Goal: Task Accomplishment & Management: Manage account settings

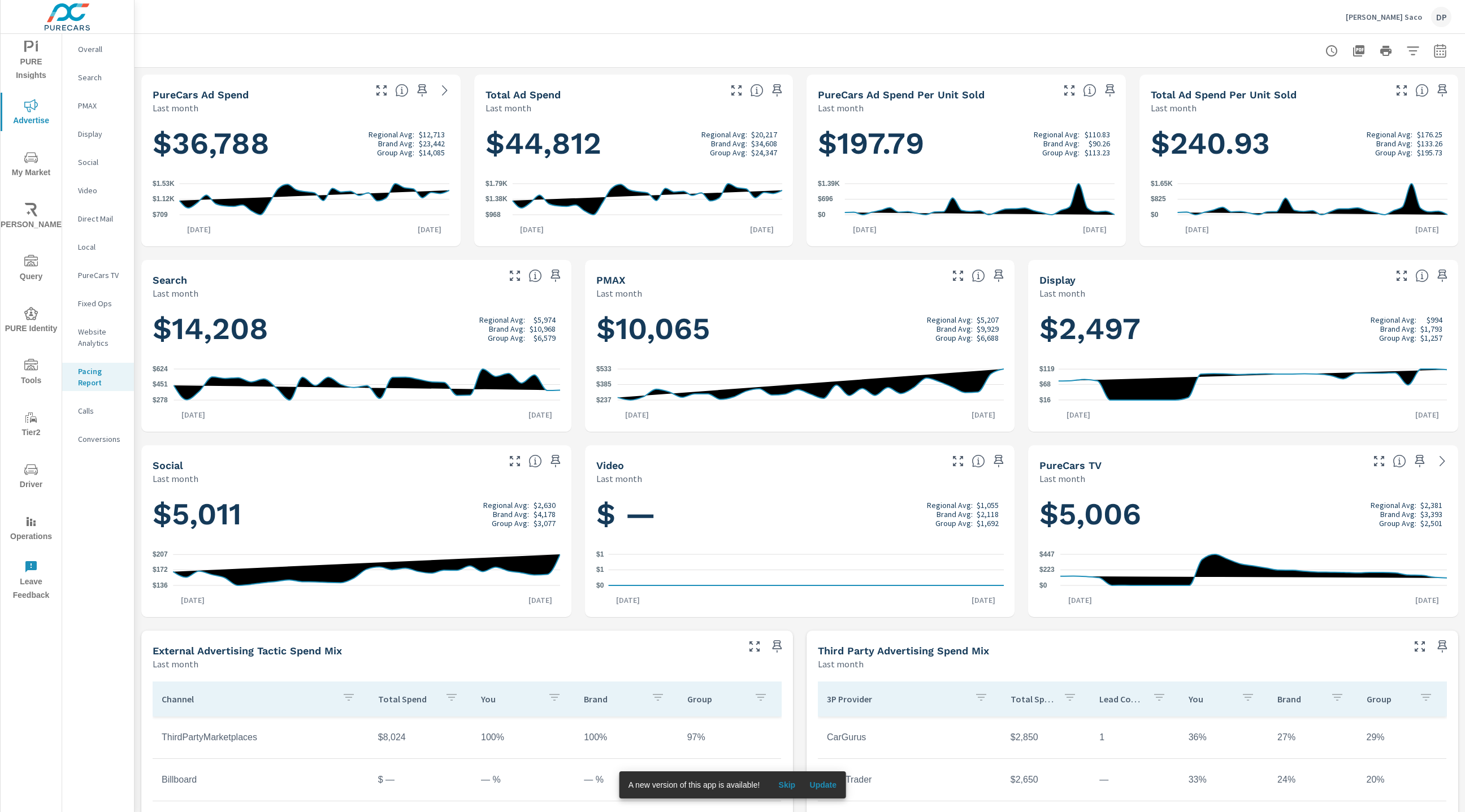
scroll to position [2, 0]
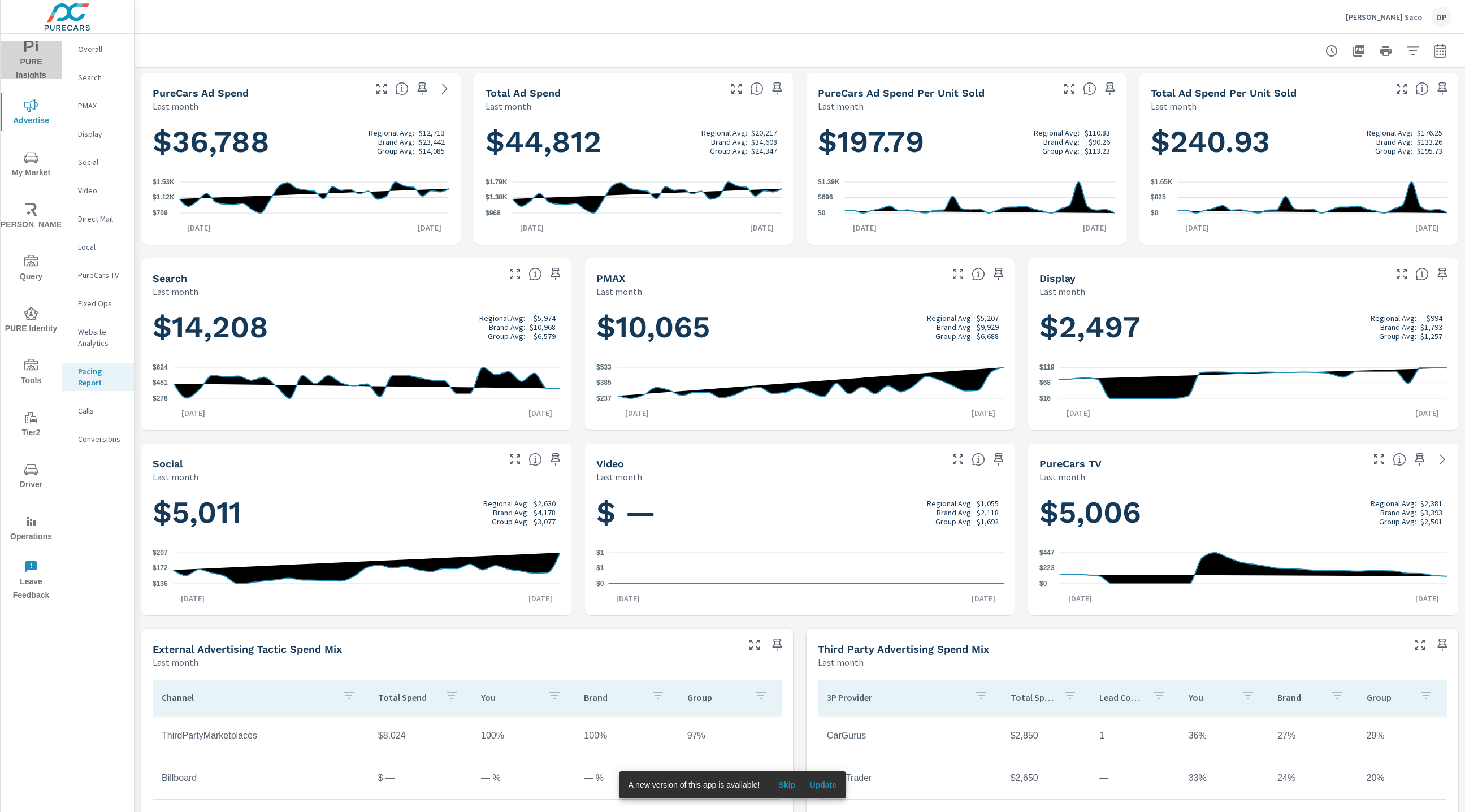
click at [29, 69] on span "PURE Insights" at bounding box center [31, 61] width 54 height 43
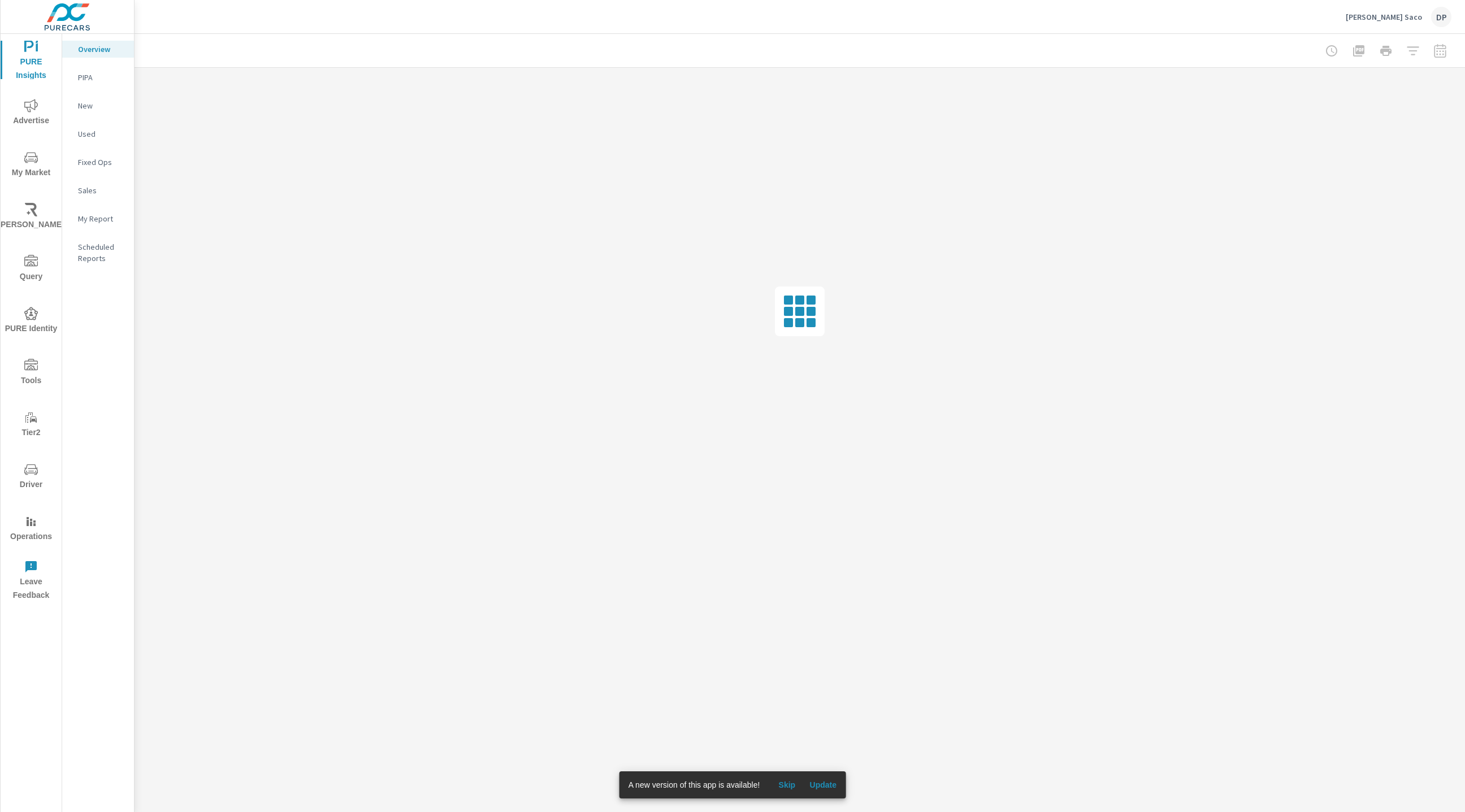
click at [84, 74] on p "PIPA" at bounding box center [102, 77] width 47 height 11
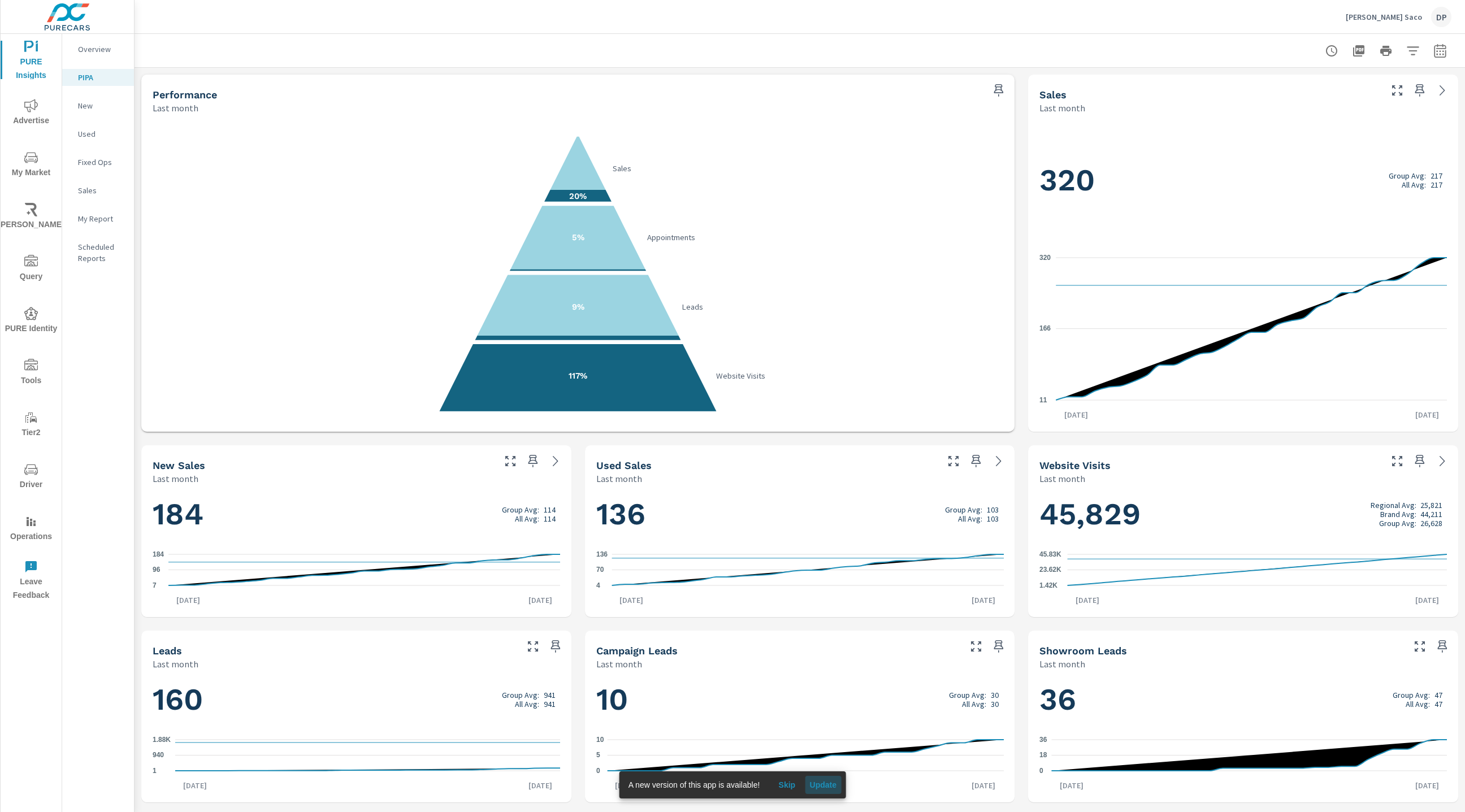
click at [827, 789] on span "Update" at bounding box center [823, 785] width 27 height 10
click at [1413, 17] on p "Ira Toyota Saco" at bounding box center [1384, 17] width 77 height 10
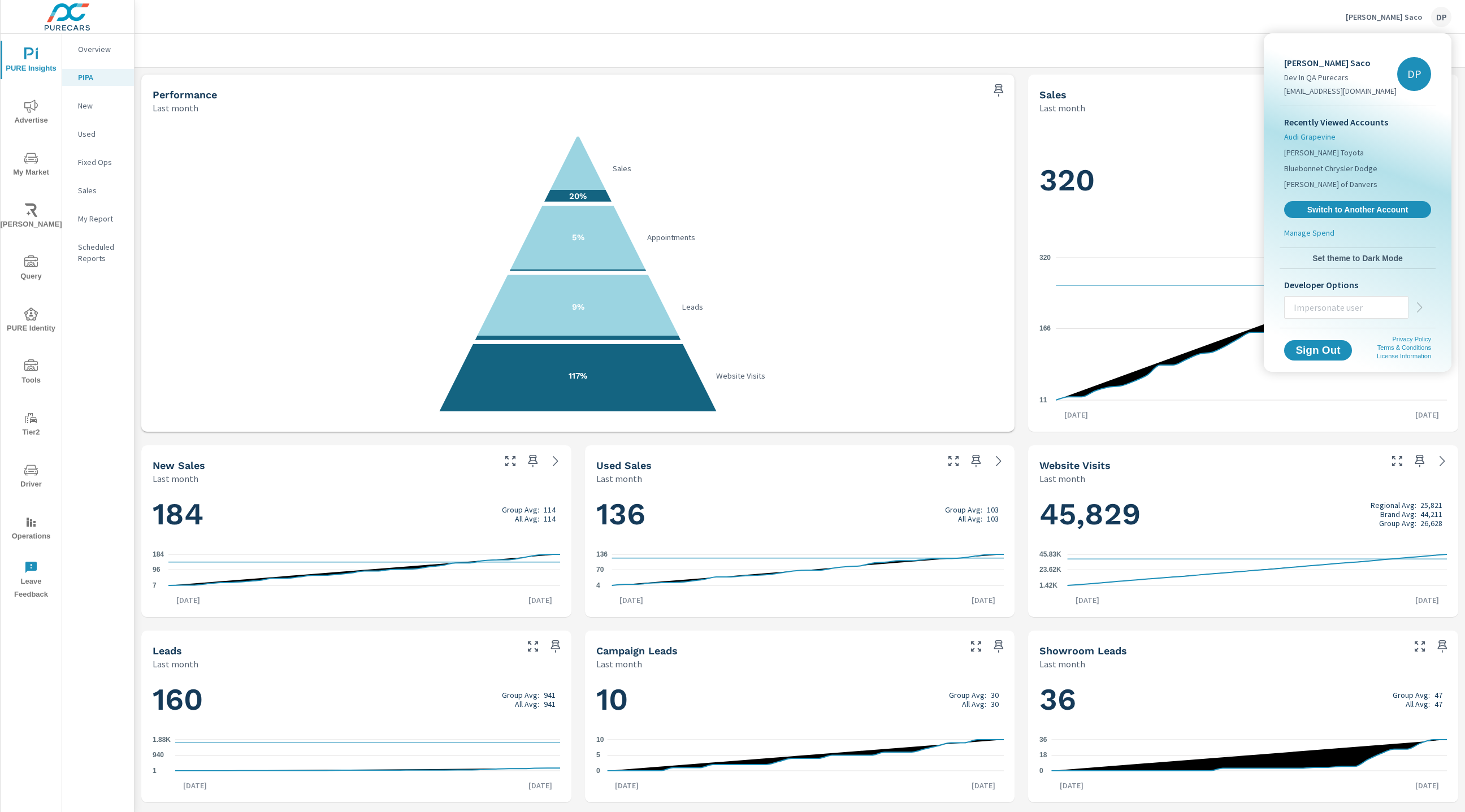
click at [1326, 136] on span "Audi Grapevine" at bounding box center [1310, 136] width 52 height 11
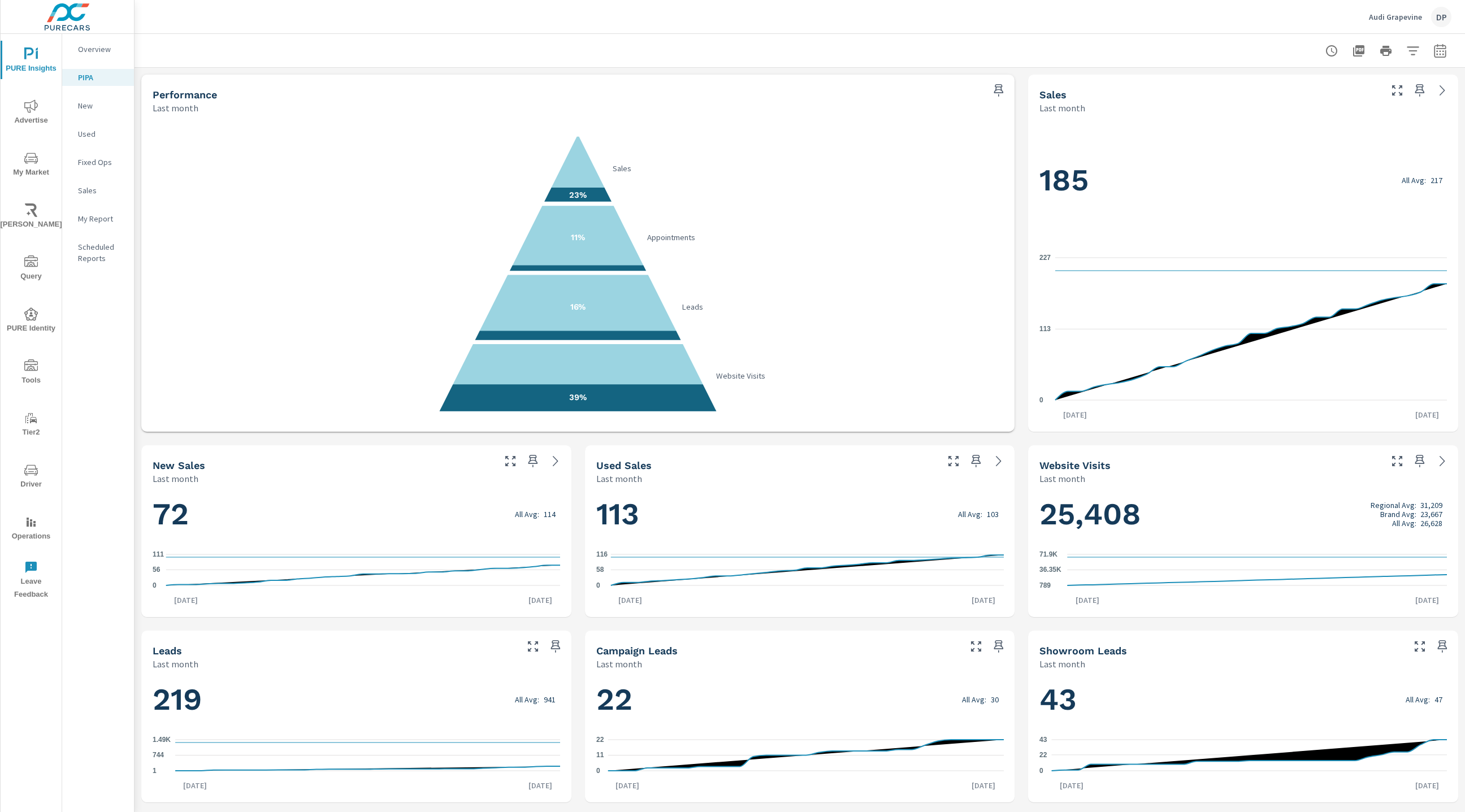
click at [1400, 19] on p "Audi Grapevine" at bounding box center [1396, 17] width 53 height 10
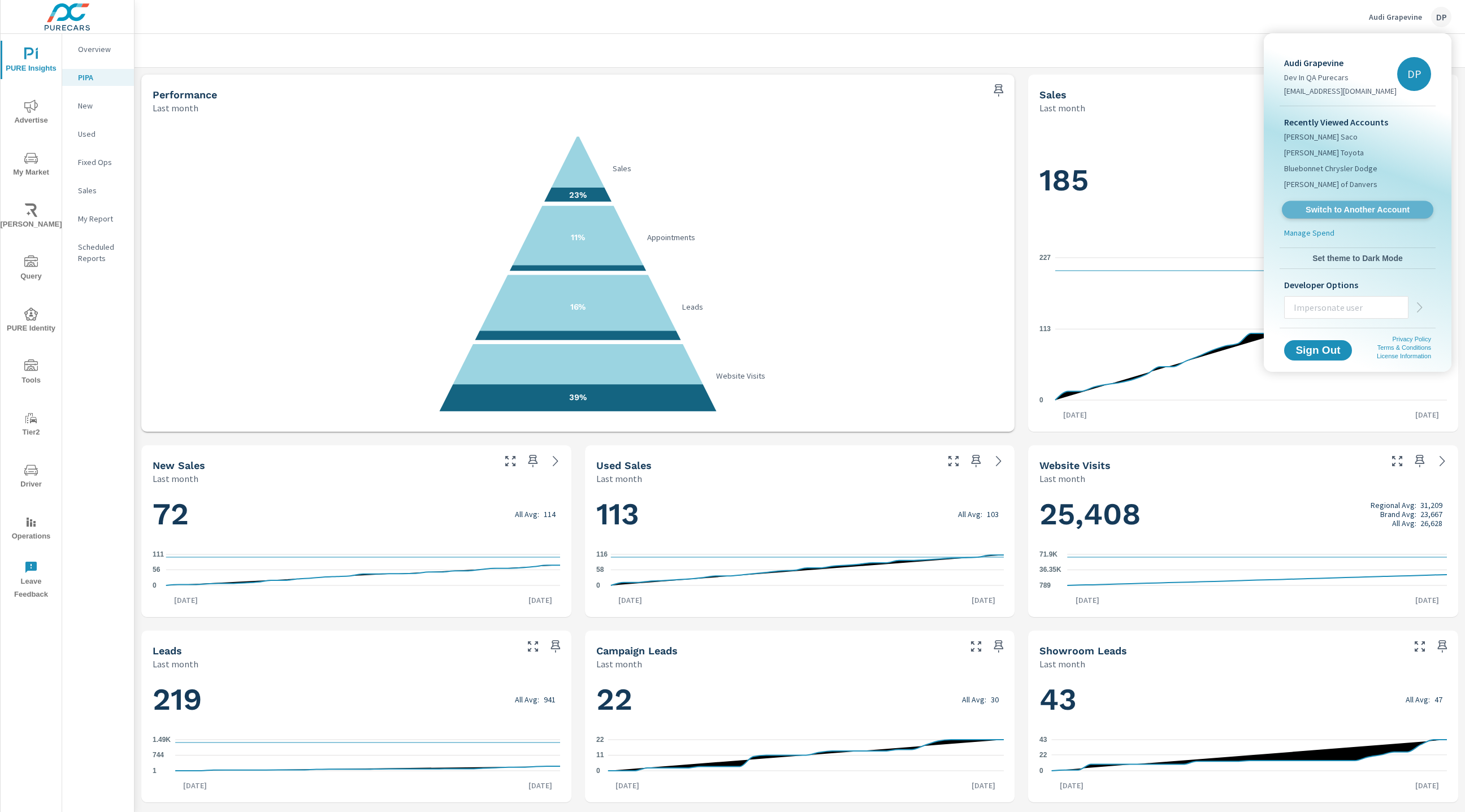
click at [1333, 211] on span "Switch to Another Account" at bounding box center [1358, 210] width 139 height 10
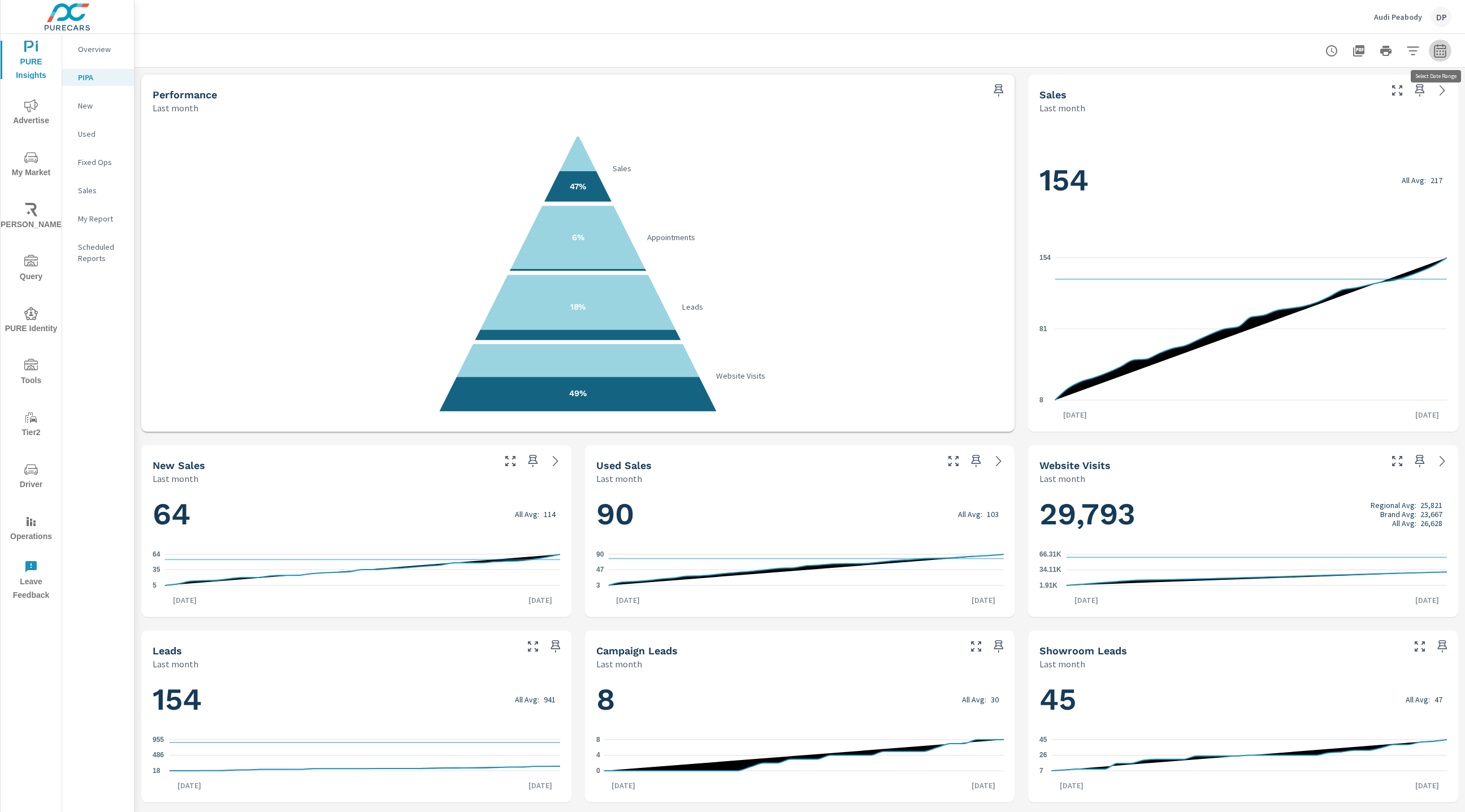
click at [1444, 56] on icon "button" at bounding box center [1440, 51] width 14 height 14
select select "Last month"
click at [1356, 99] on select "Custom Yesterday Last week Last 7 days Last 14 days Last 30 days Last 45 days L…" at bounding box center [1350, 98] width 113 height 23
click at [1408, 155] on span "Cancel" at bounding box center [1397, 160] width 45 height 10
click at [1399, 18] on p "Audi Peabody" at bounding box center [1399, 17] width 48 height 10
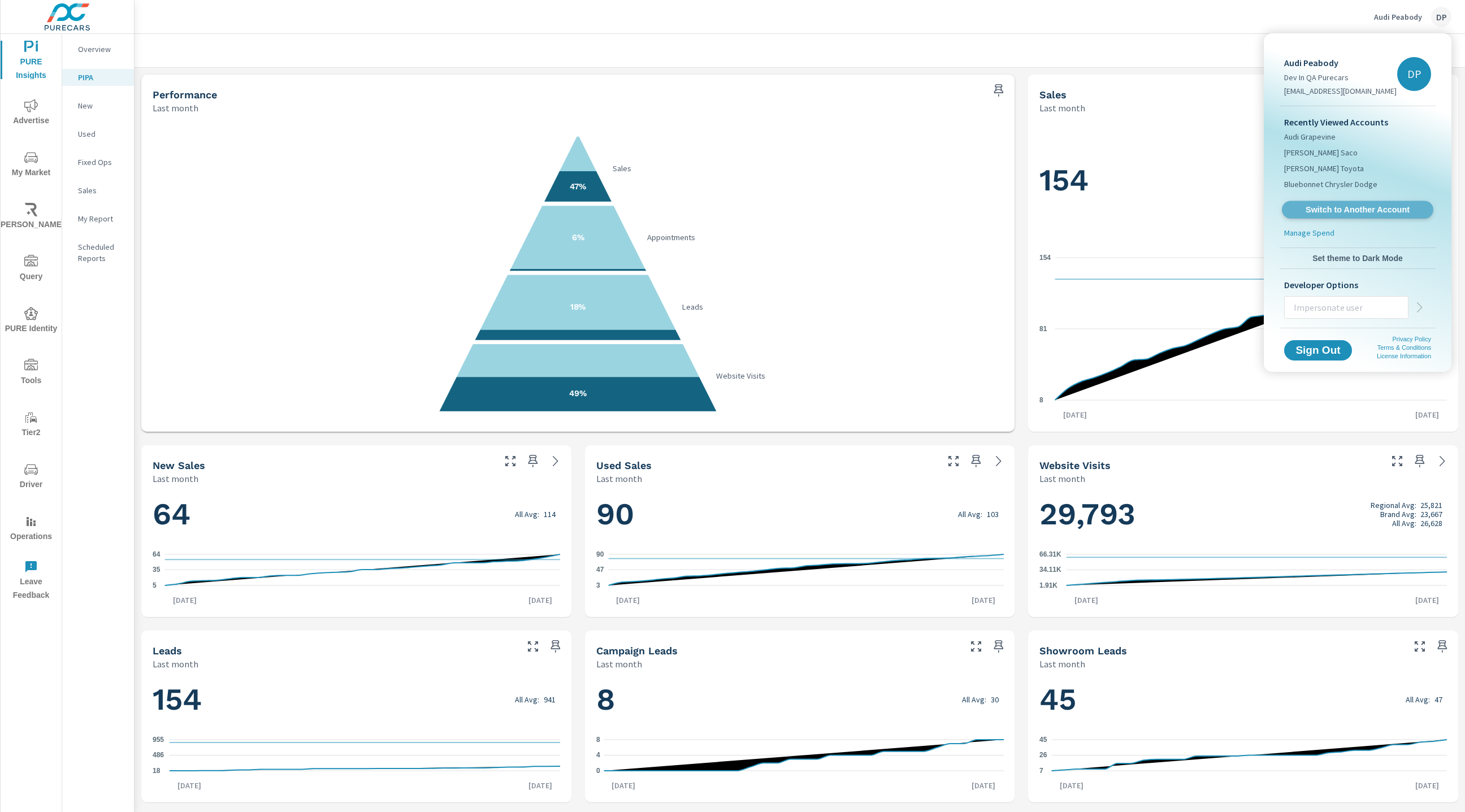
click at [1352, 208] on span "Switch to Another Account" at bounding box center [1358, 210] width 139 height 10
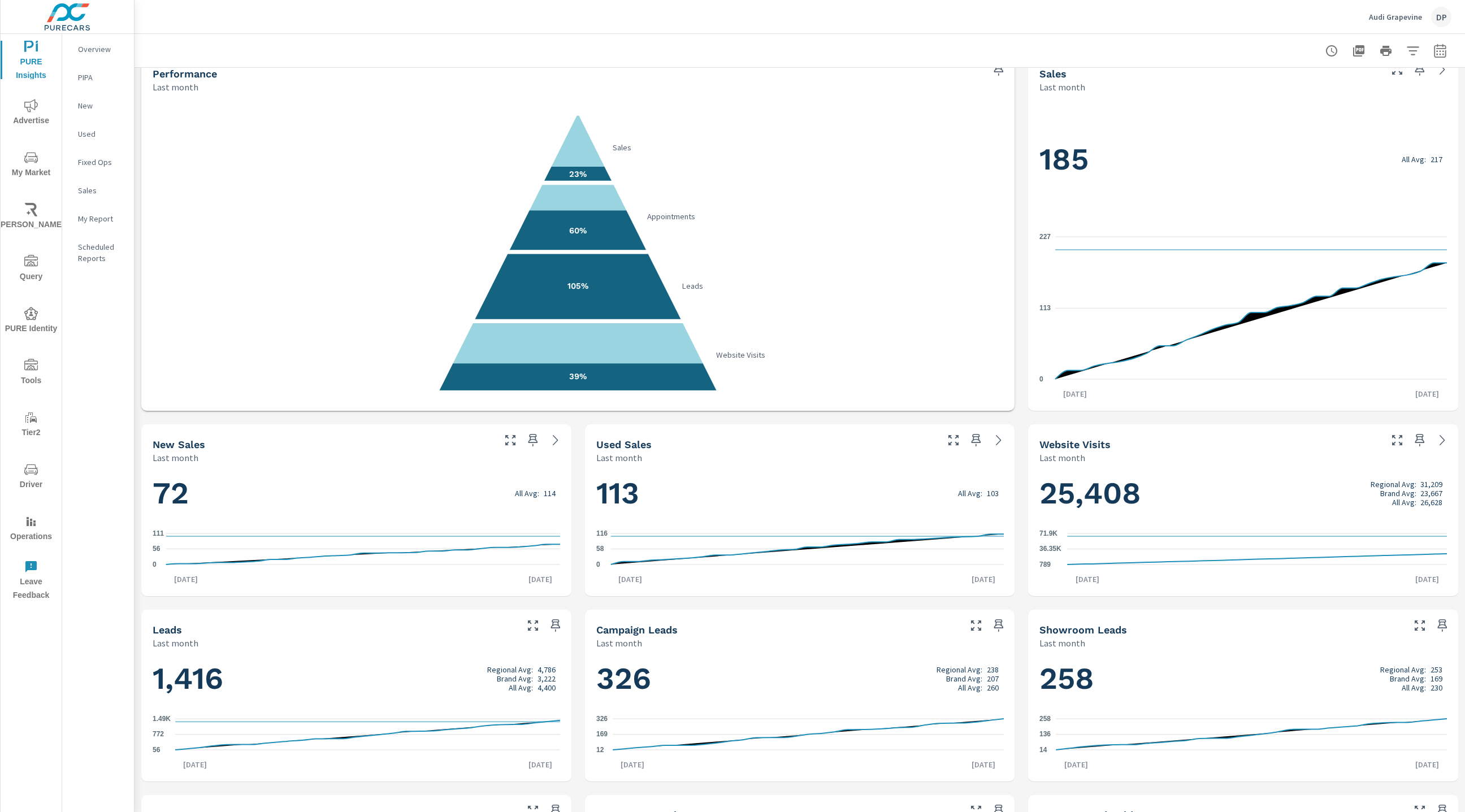
scroll to position [24, 0]
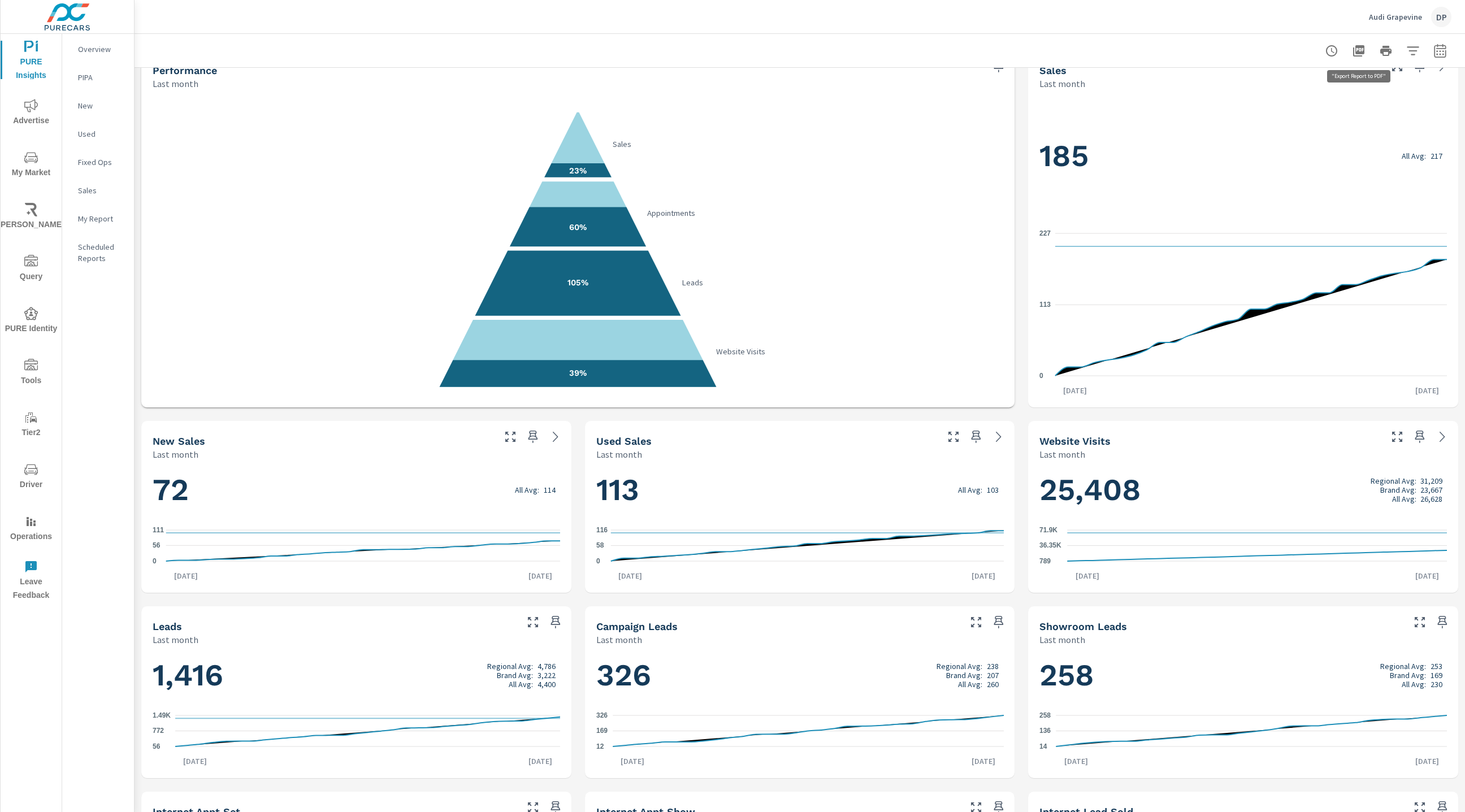
click at [1360, 48] on icon "button" at bounding box center [1358, 51] width 14 height 14
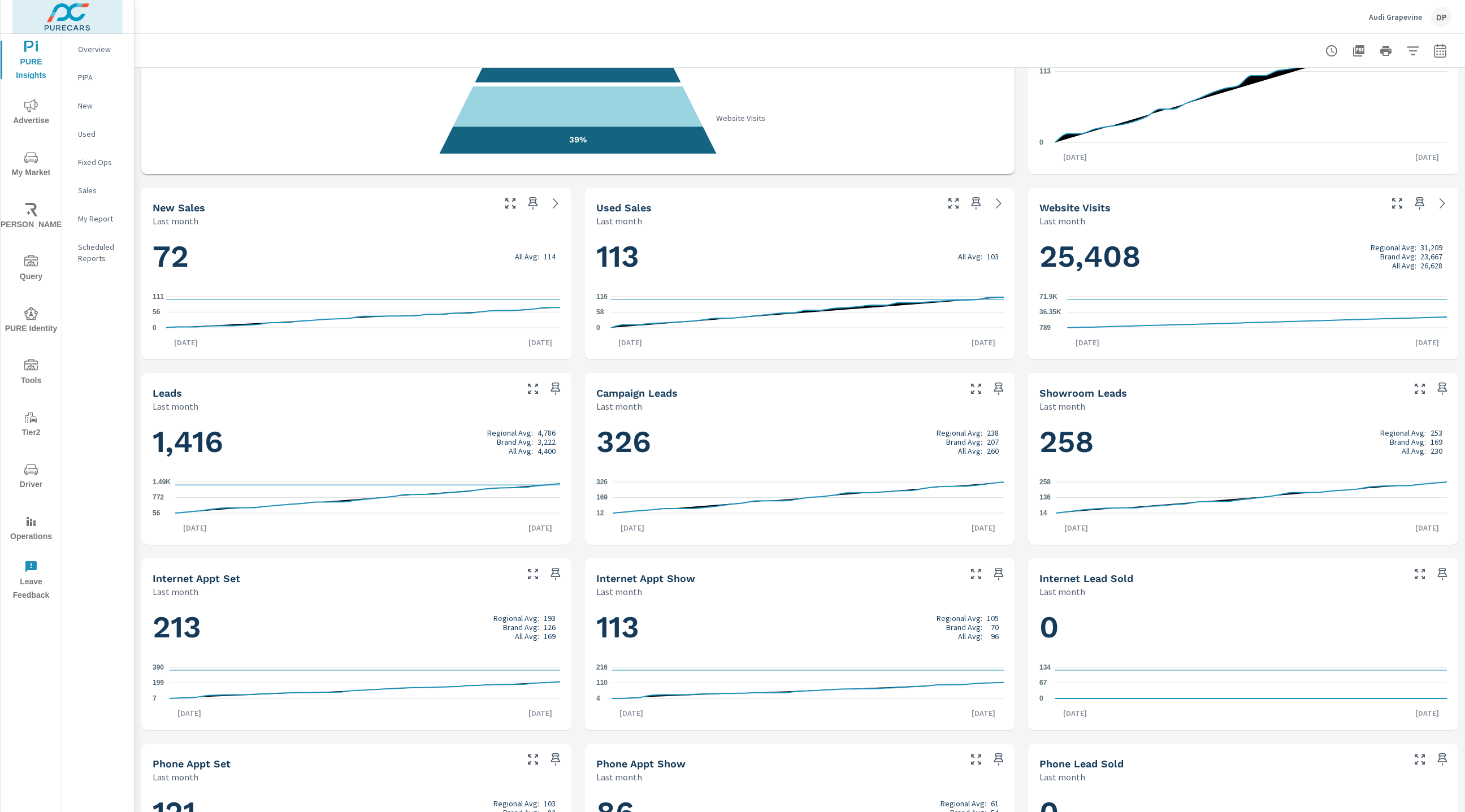
scroll to position [368, 0]
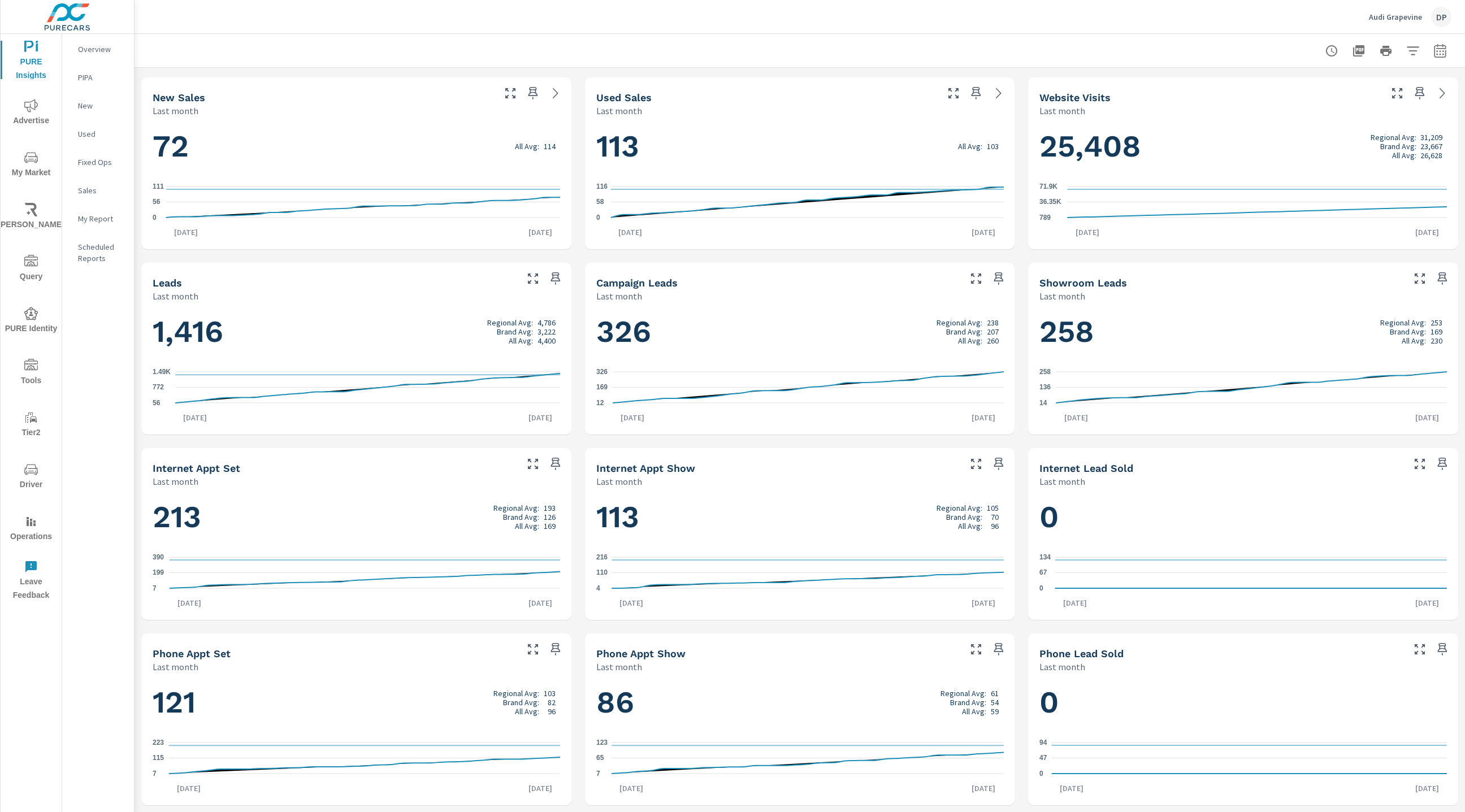
click at [29, 117] on span "Advertise" at bounding box center [31, 114] width 54 height 29
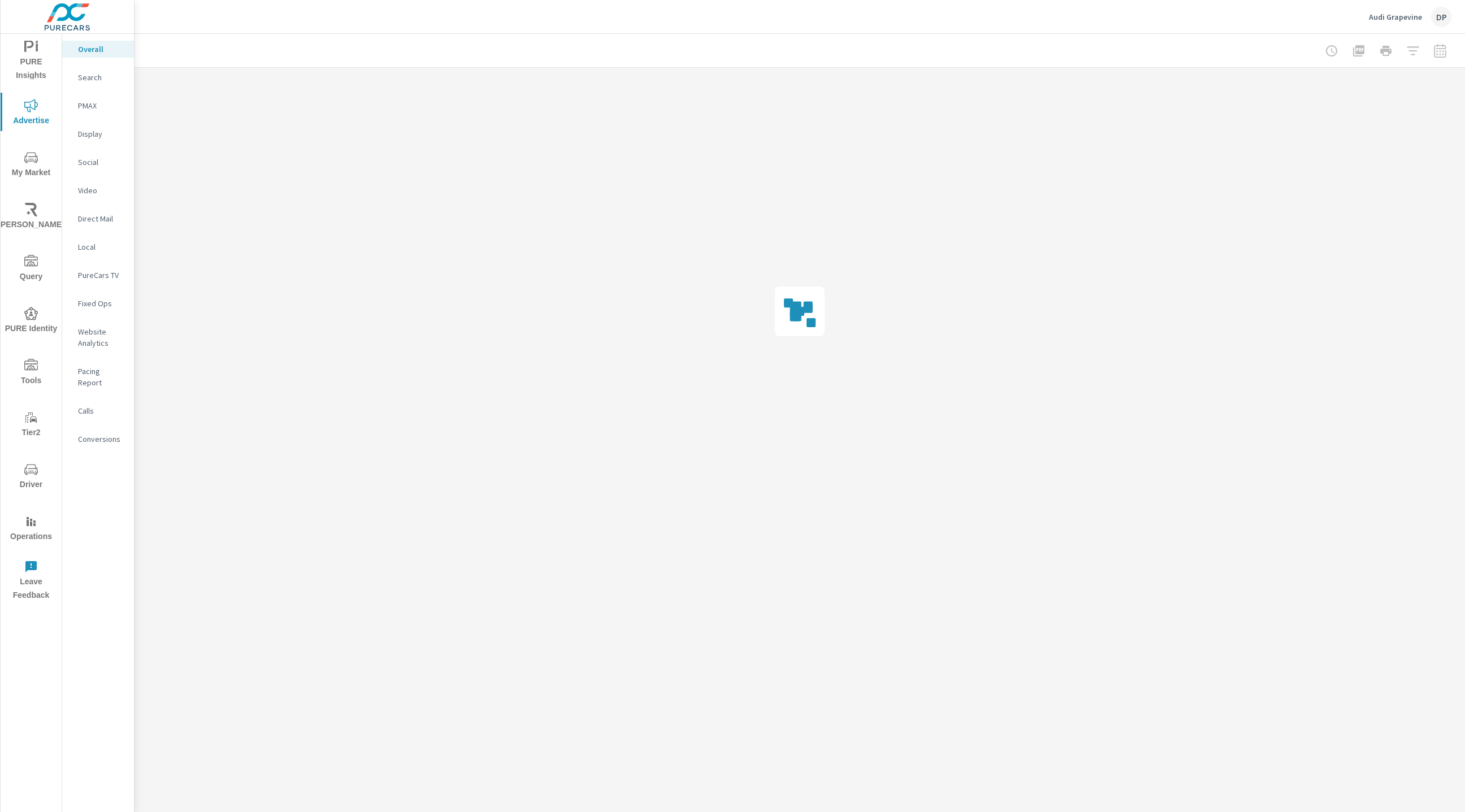
click at [101, 370] on p "Pacing Report" at bounding box center [102, 377] width 47 height 23
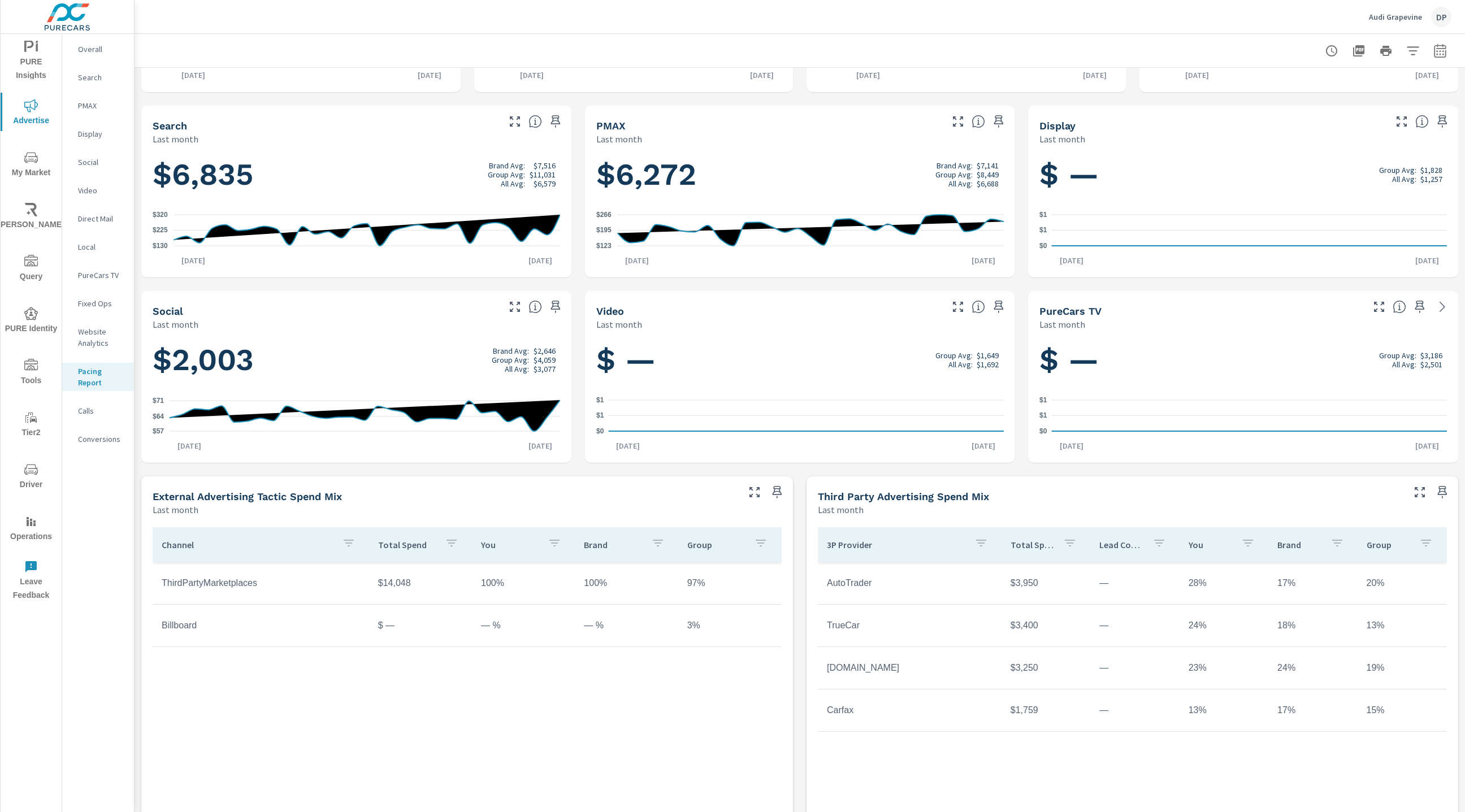
scroll to position [161, 0]
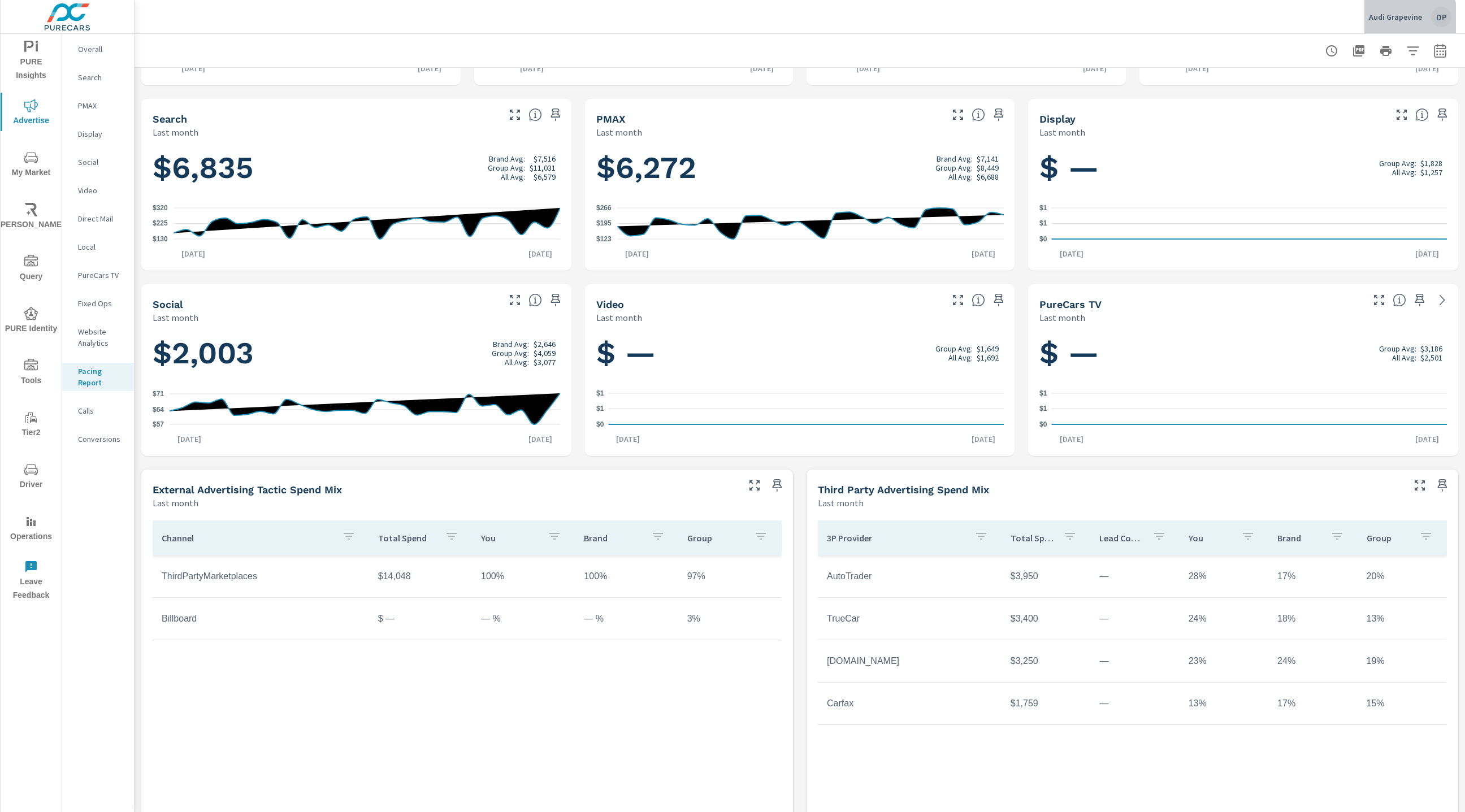
click at [1408, 22] on p "Audi Grapevine" at bounding box center [1396, 17] width 53 height 10
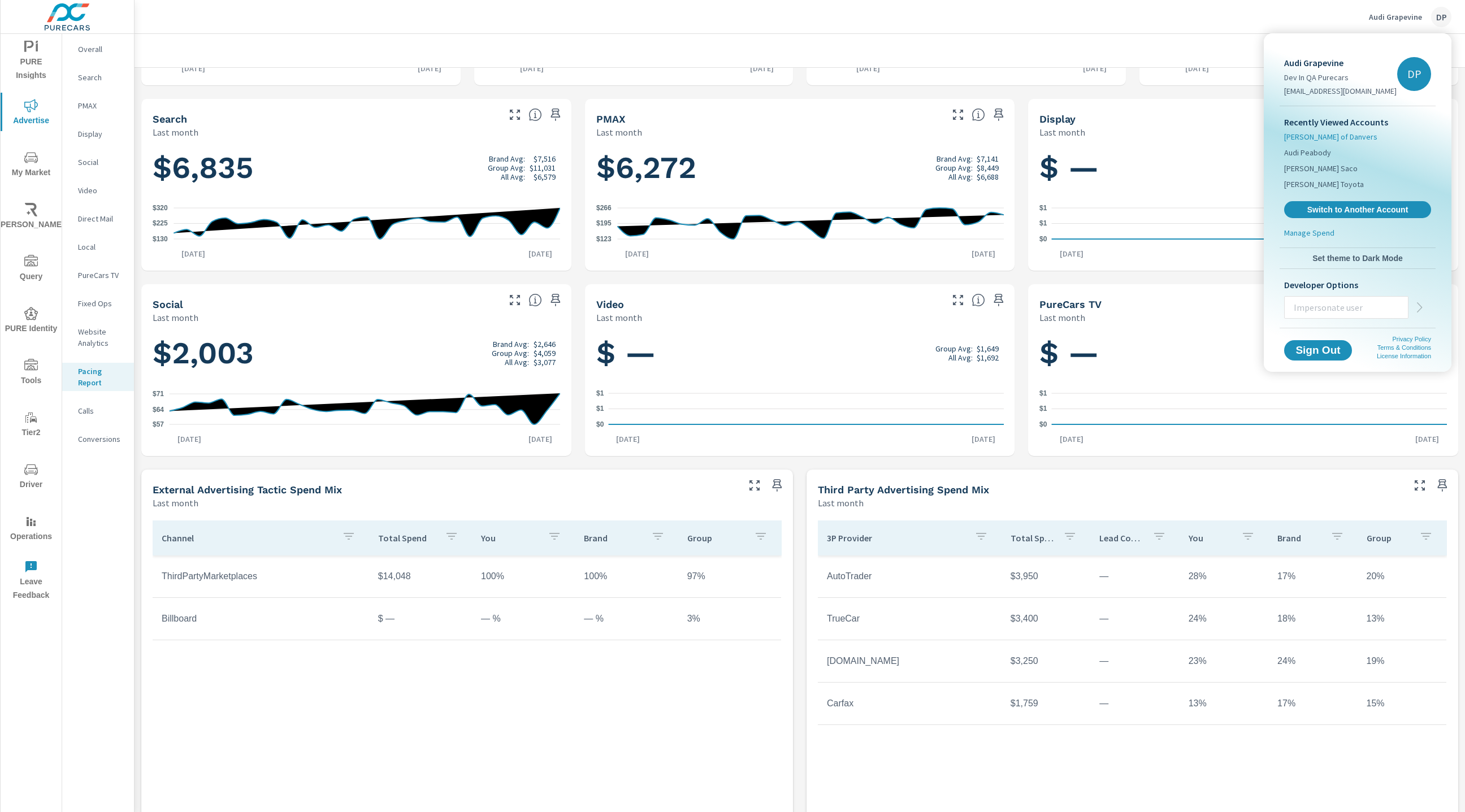
click at [1331, 134] on span "[PERSON_NAME] of Danvers" at bounding box center [1331, 136] width 94 height 11
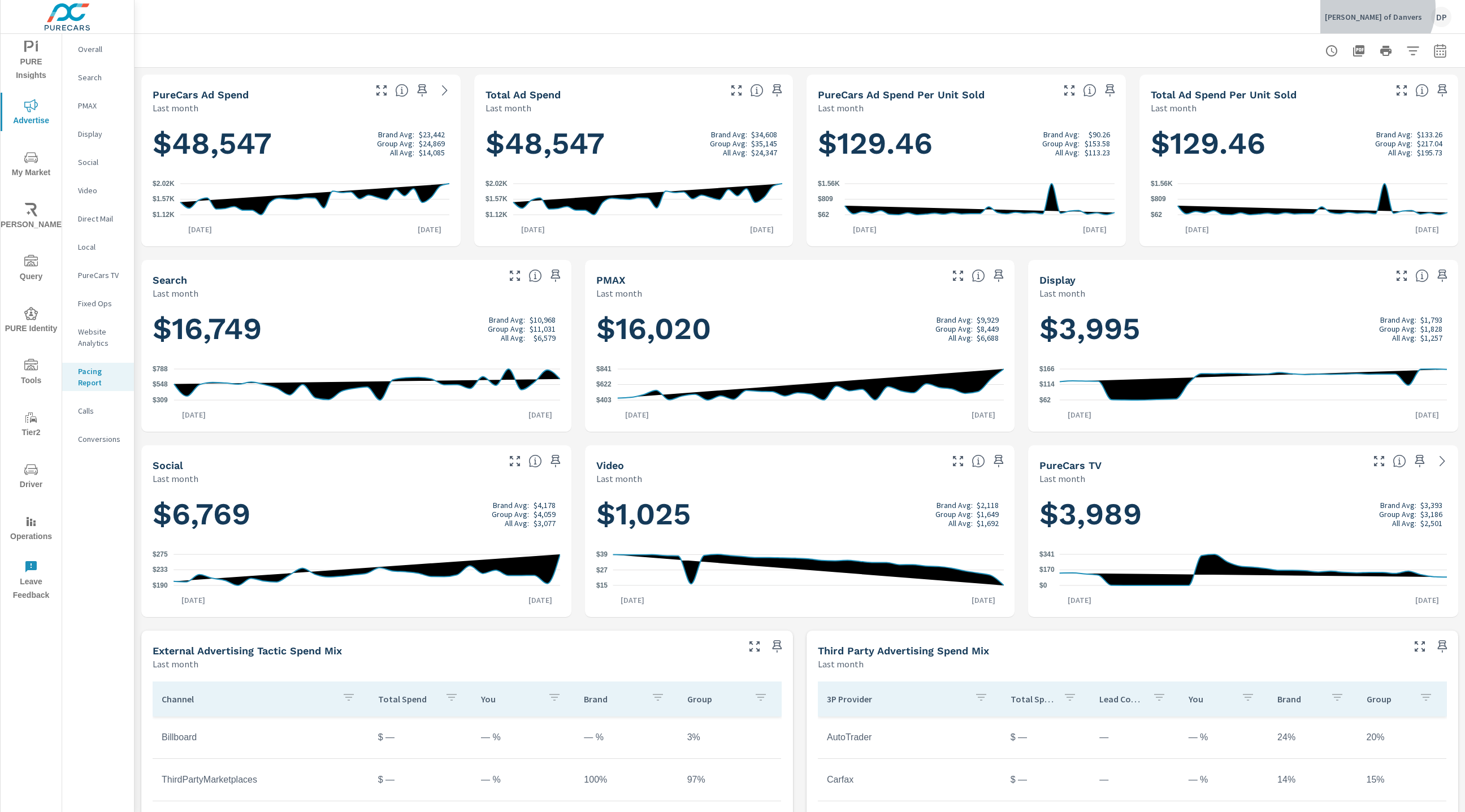
click at [1392, 7] on div "[PERSON_NAME] of Danvers DP" at bounding box center [1388, 16] width 127 height 20
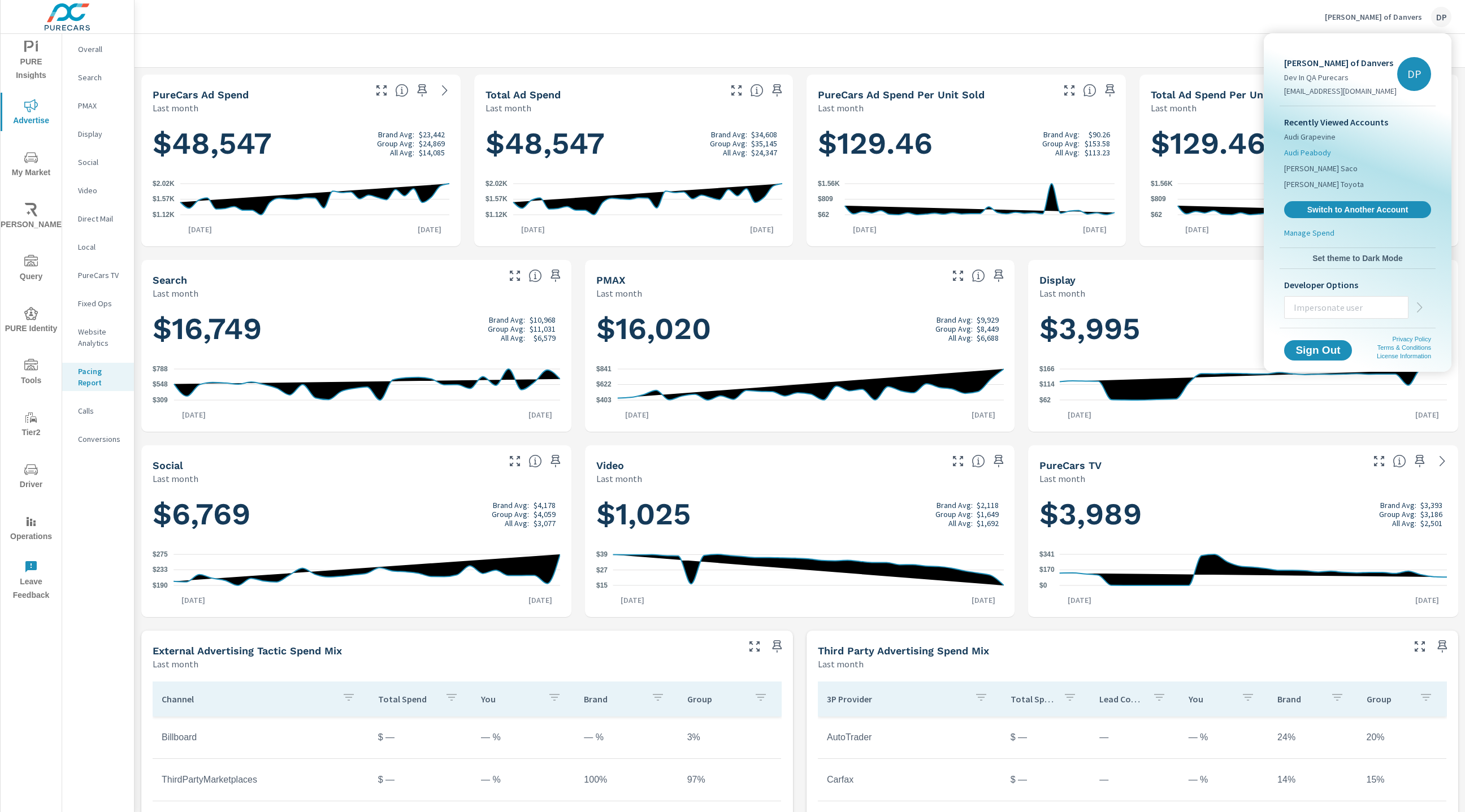
click at [1325, 153] on span "Audi Peabody" at bounding box center [1308, 153] width 47 height 11
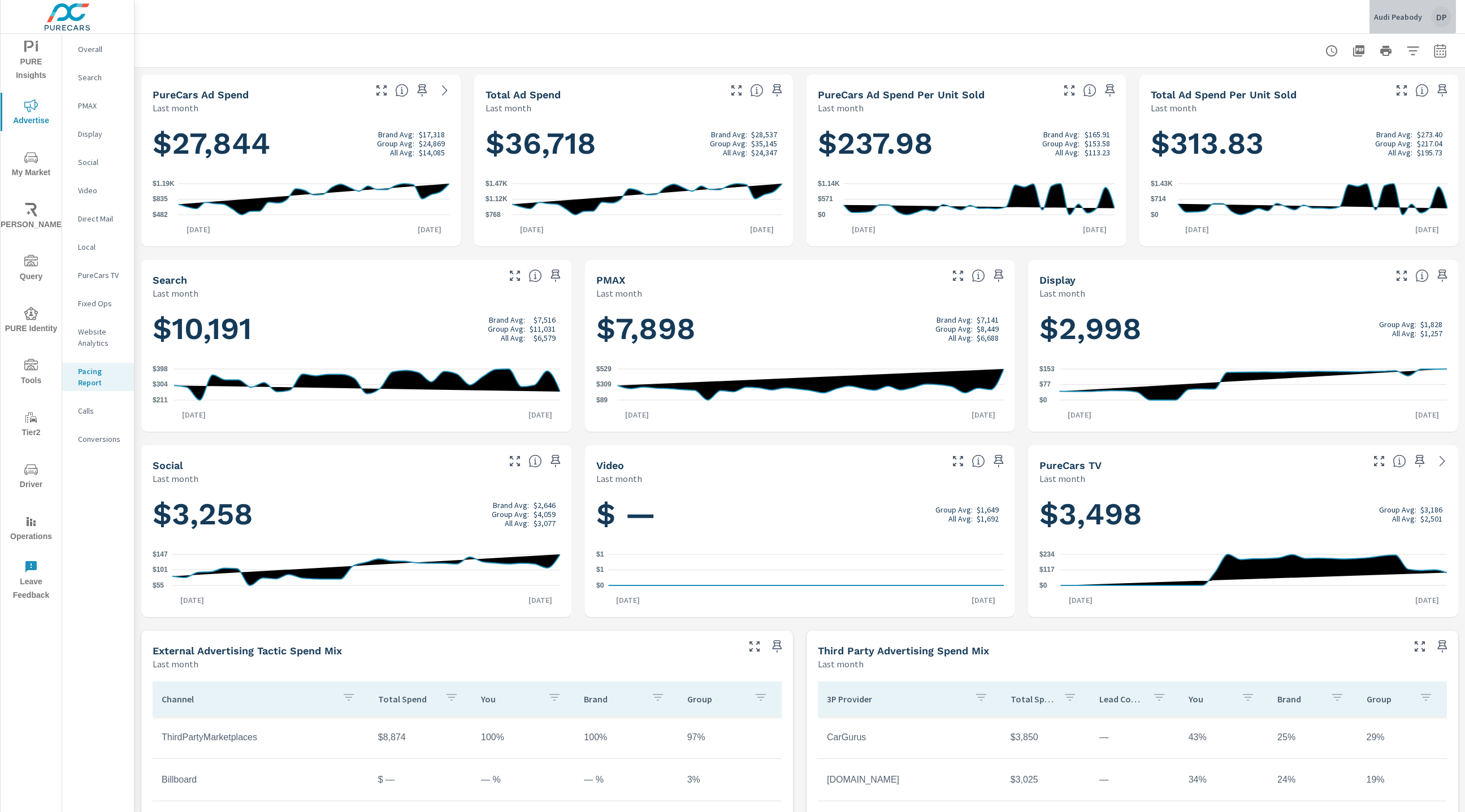
click at [1403, 14] on p "Audi Peabody" at bounding box center [1399, 17] width 48 height 10
